Goal: Transaction & Acquisition: Purchase product/service

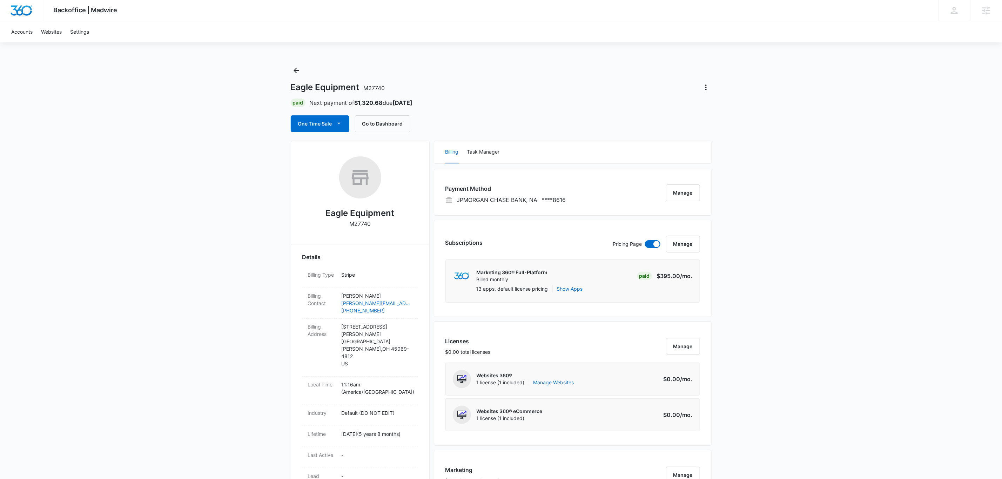
click at [293, 61] on div "Backoffice | Madwire Apps Settings [PERSON_NAME] [PERSON_NAME][EMAIL_ADDRESS][P…" at bounding box center [501, 448] width 1002 height 896
click at [293, 67] on icon "Back" at bounding box center [296, 70] width 8 height 8
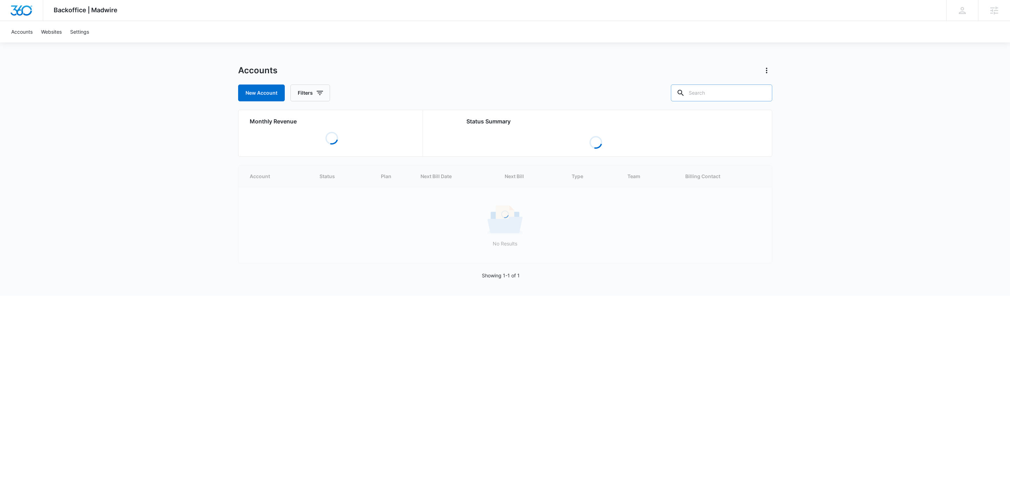
drag, startPoint x: 716, startPoint y: 99, endPoint x: 689, endPoint y: 96, distance: 26.5
click at [711, 99] on input "text" at bounding box center [721, 93] width 101 height 17
type input "ceshker"
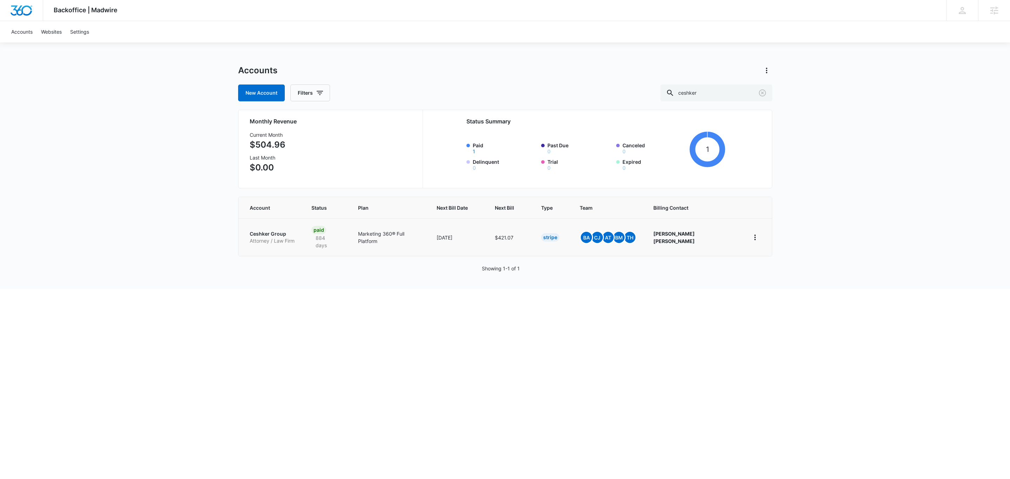
click at [273, 232] on p "Ceshker Group" at bounding box center [272, 233] width 45 height 7
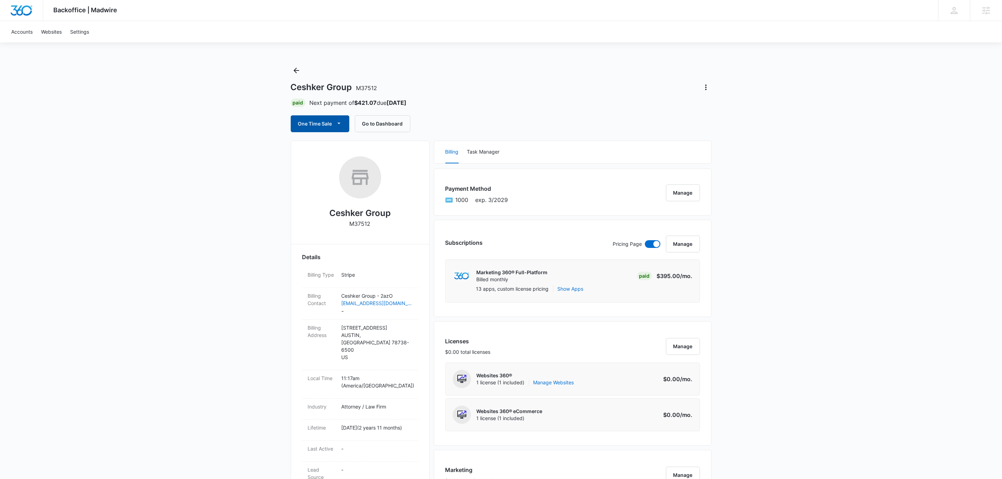
click at [310, 130] on button "One Time Sale" at bounding box center [320, 123] width 59 height 17
click at [329, 142] on button "Run One-Time Payment" at bounding box center [345, 147] width 106 height 13
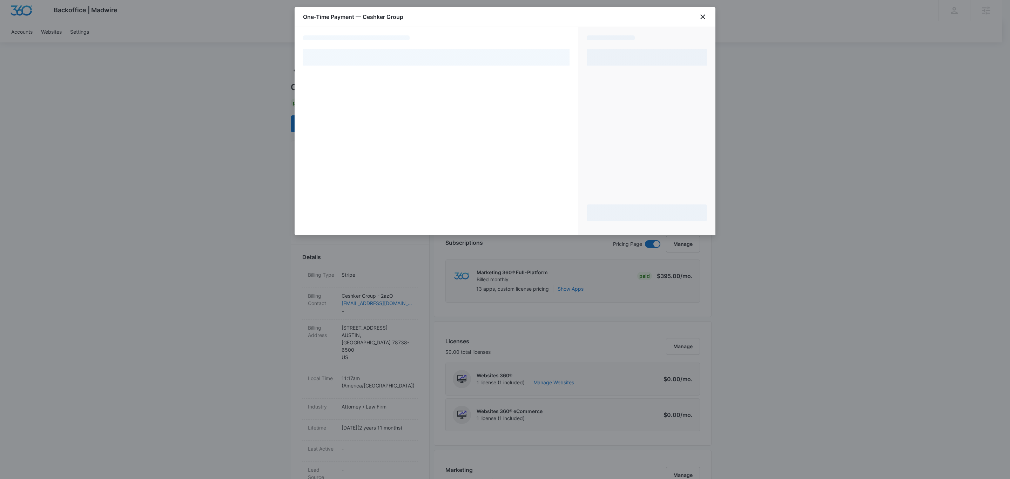
select select "pm_1P3MF7A4n8RTgNjU43Xtn1vO"
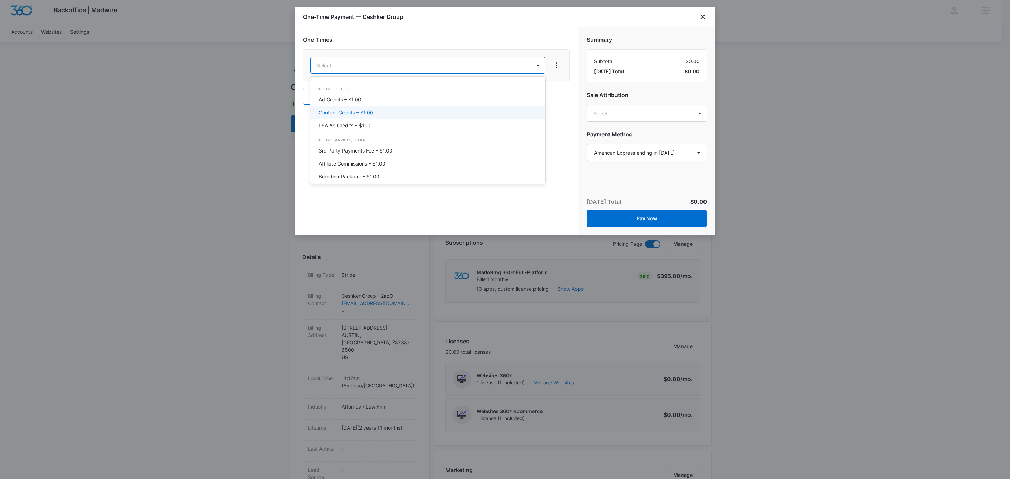
click at [354, 115] on p "Content Credits – $1.00" at bounding box center [346, 112] width 54 height 7
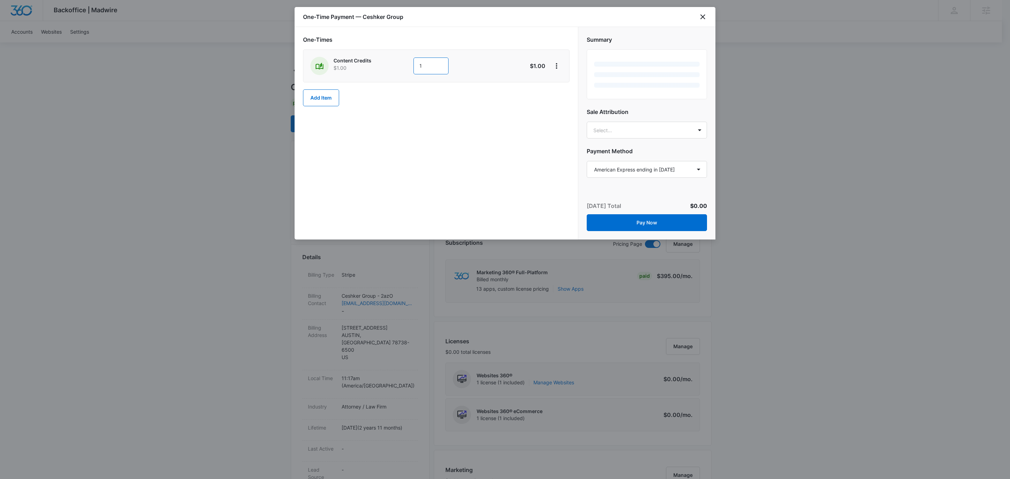
click at [418, 67] on input "1" at bounding box center [431, 66] width 35 height 17
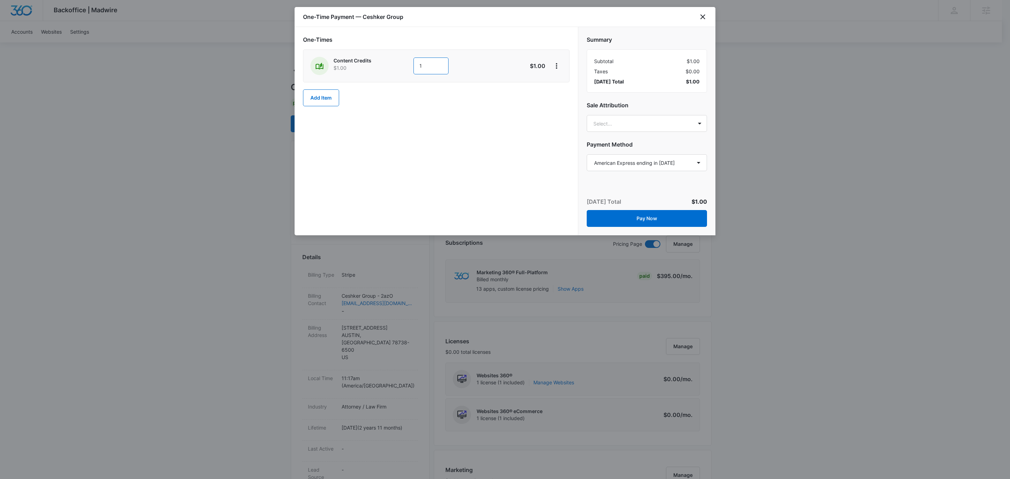
click at [435, 63] on input "1" at bounding box center [431, 66] width 35 height 17
type input "100"
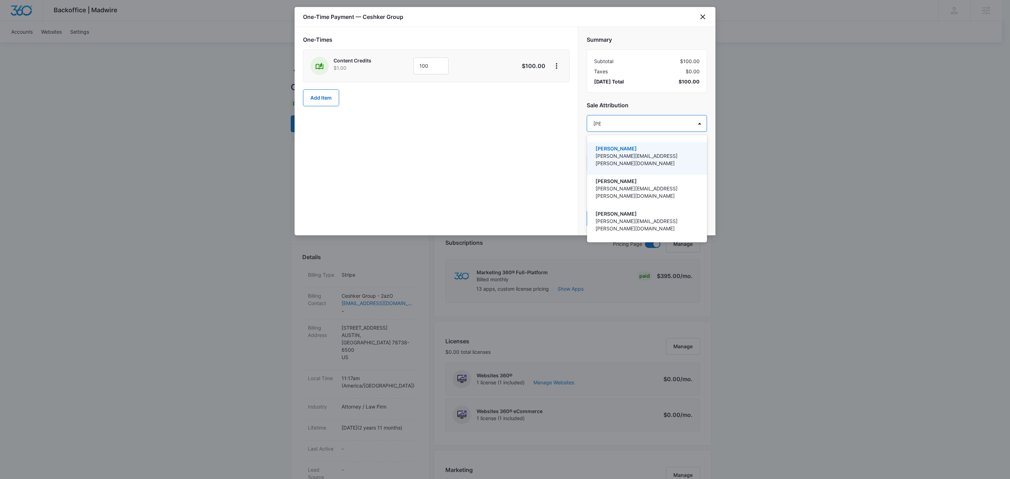
type input "[PERSON_NAME]"
click at [641, 152] on p "[PERSON_NAME]" at bounding box center [647, 148] width 102 height 7
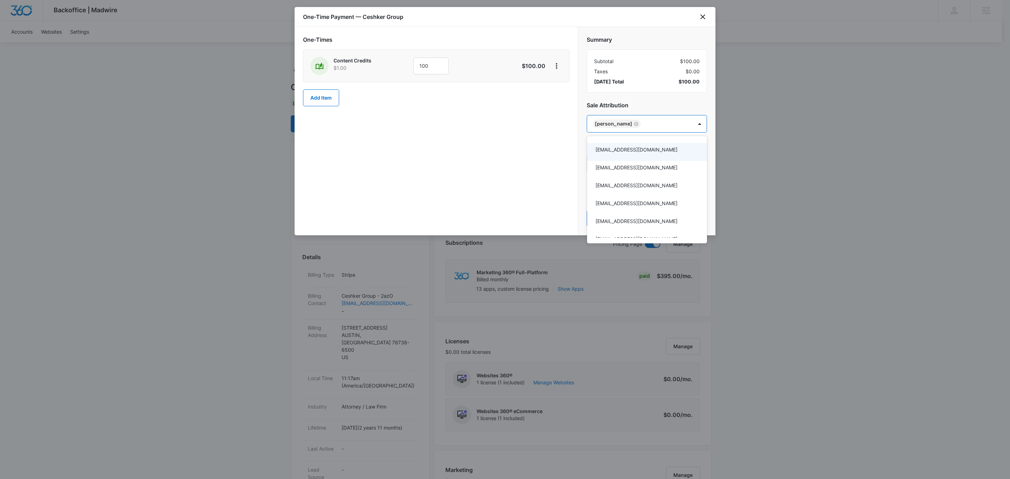
click at [641, 37] on div at bounding box center [505, 239] width 1010 height 479
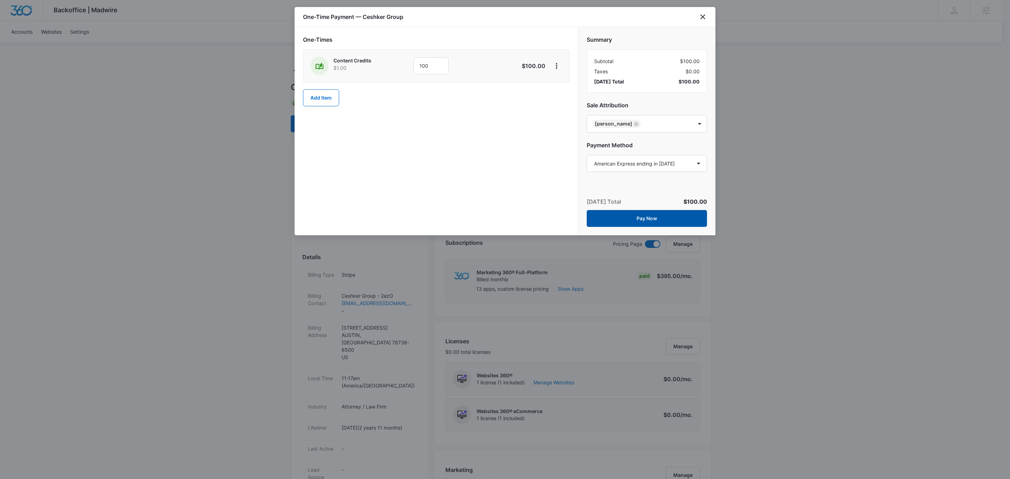
click at [685, 221] on button "Pay Now" at bounding box center [647, 218] width 120 height 17
